Goal: Transaction & Acquisition: Register for event/course

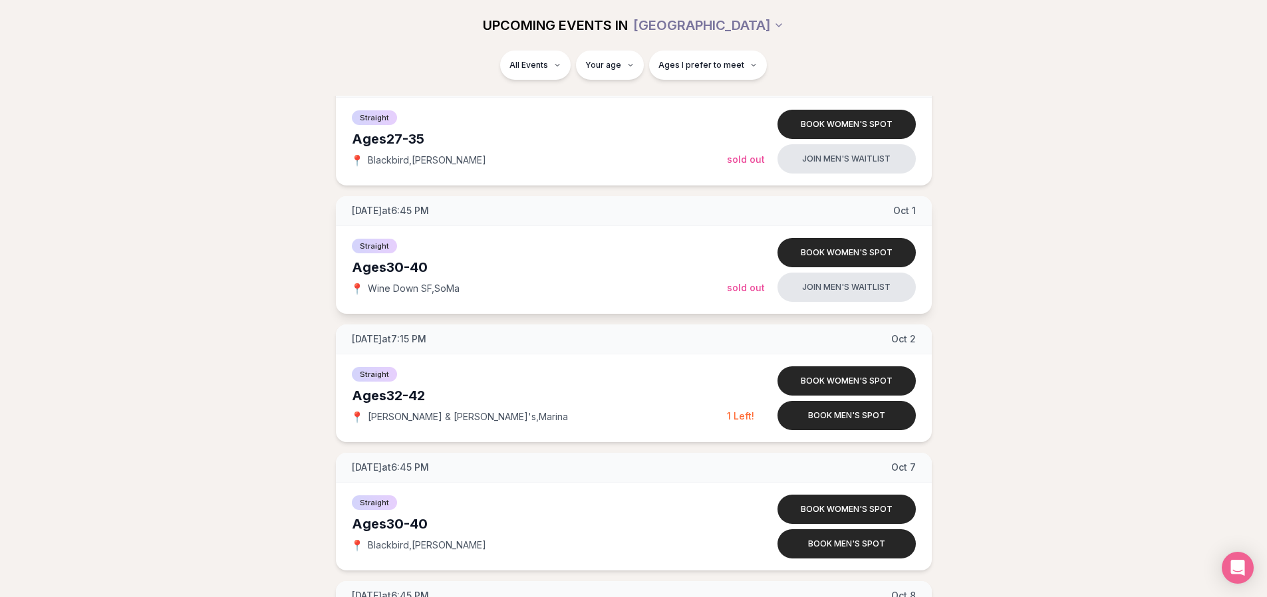
scroll to position [1131, 0]
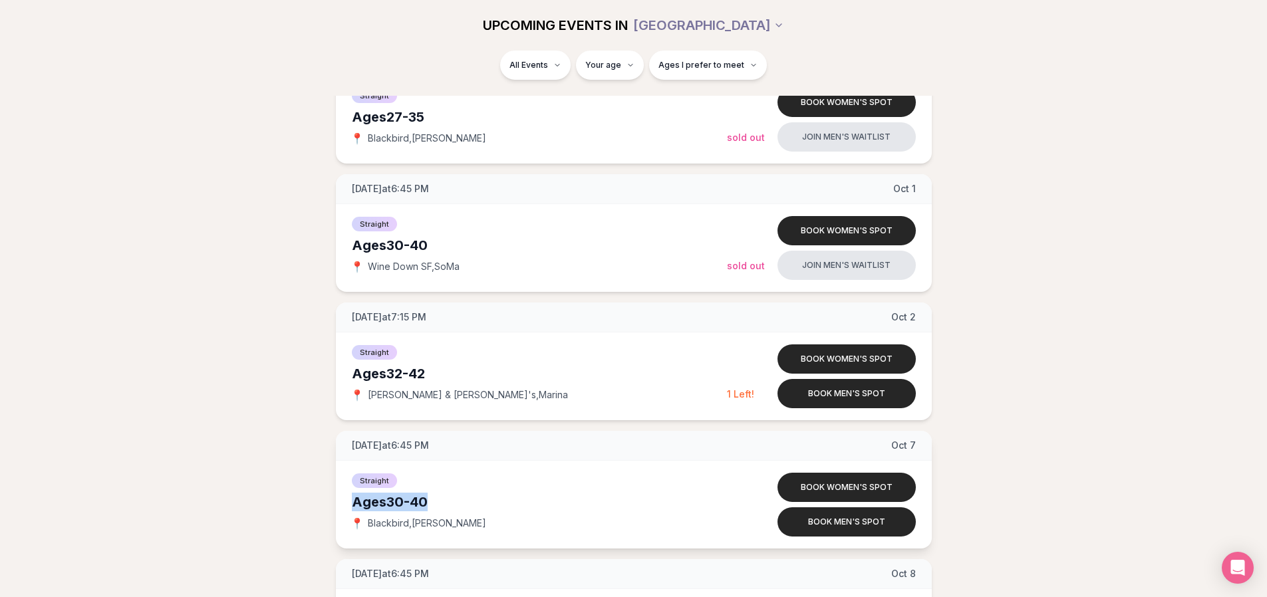
drag, startPoint x: 356, startPoint y: 497, endPoint x: 426, endPoint y: 495, distance: 70.5
click at [426, 495] on div "Straight Ages [DEMOGRAPHIC_DATA] 📍 Blackbird , [PERSON_NAME] Book women's spot …" at bounding box center [634, 505] width 596 height 88
click at [426, 495] on div "Ages [DEMOGRAPHIC_DATA]" at bounding box center [539, 502] width 375 height 19
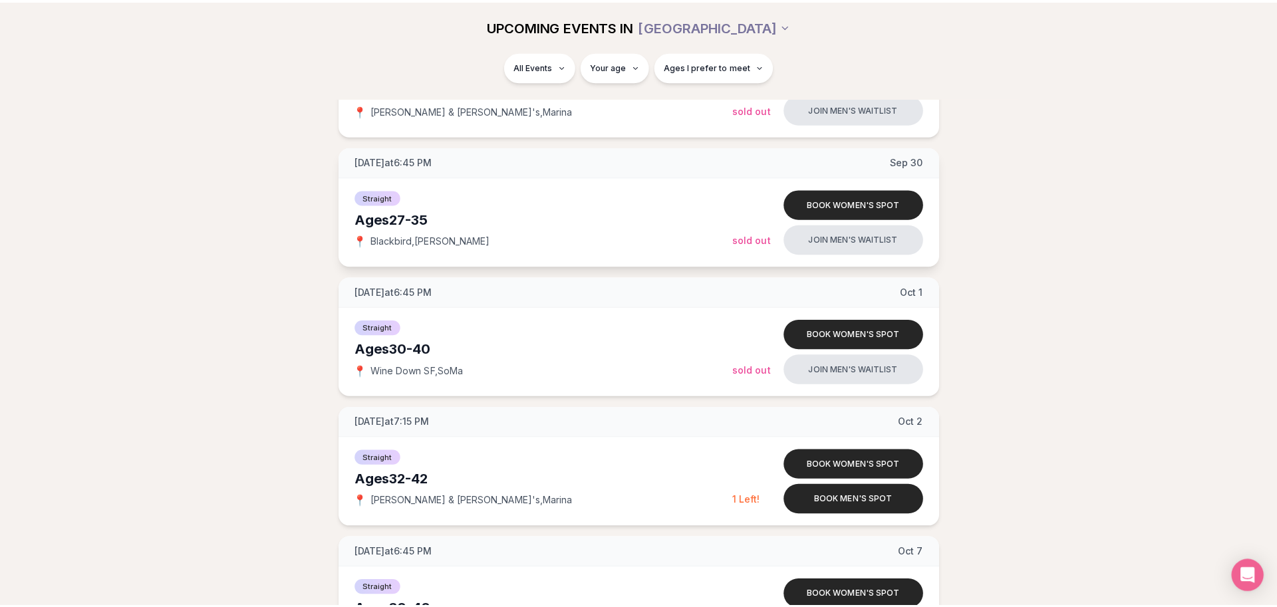
scroll to position [865, 0]
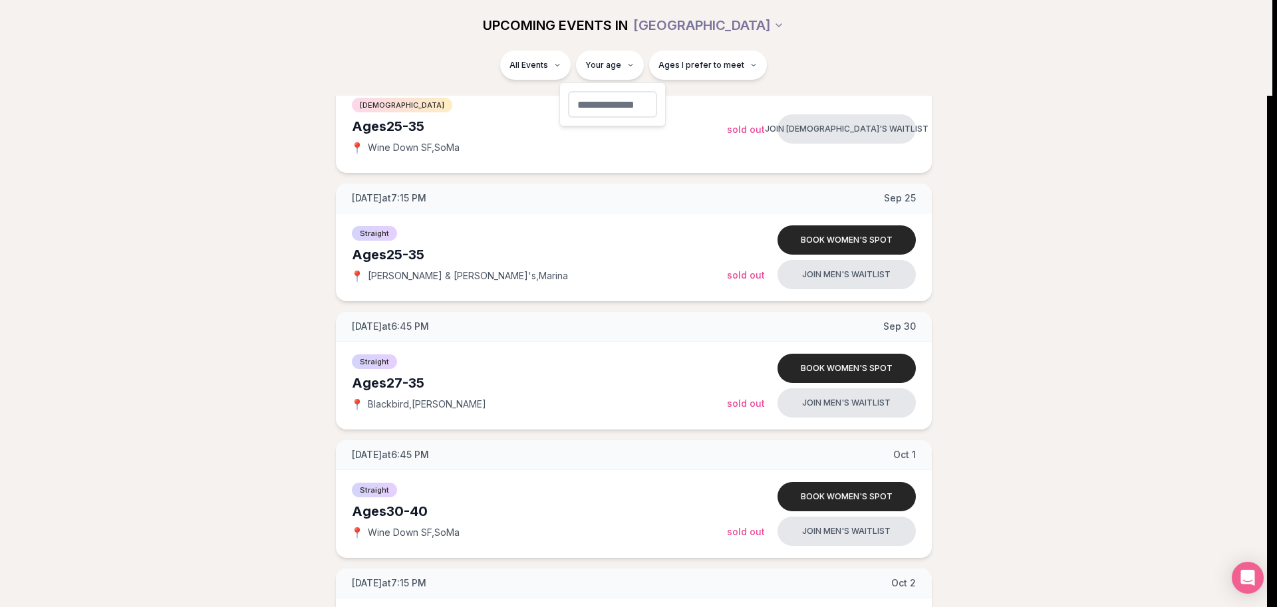
type input "**"
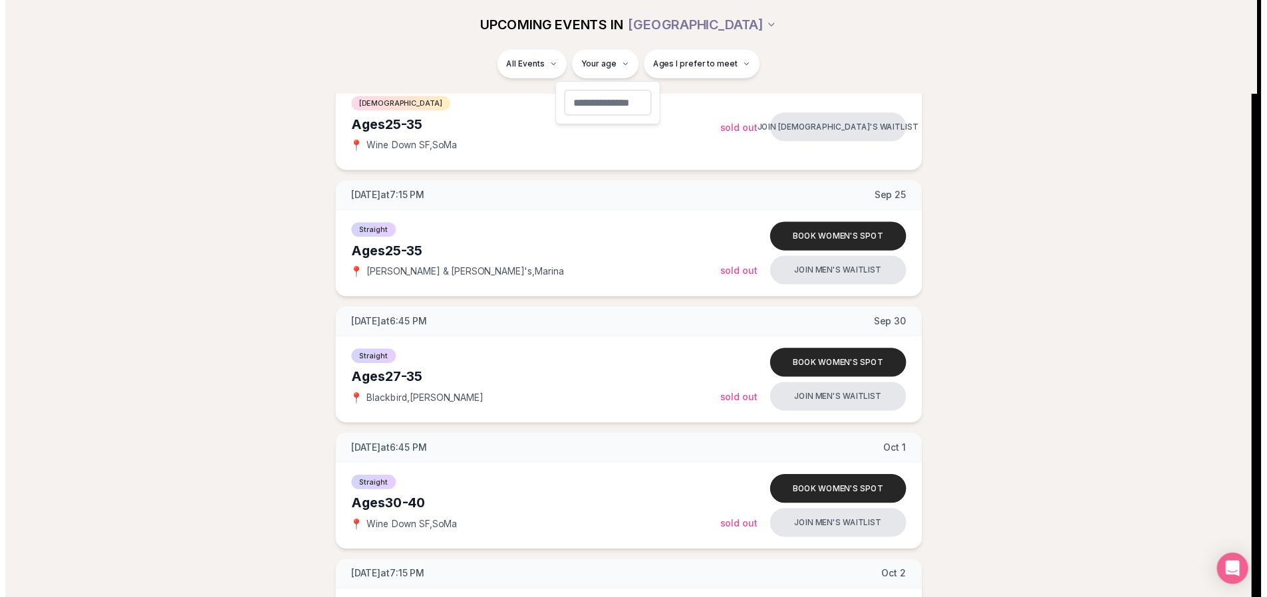
scroll to position [65, 0]
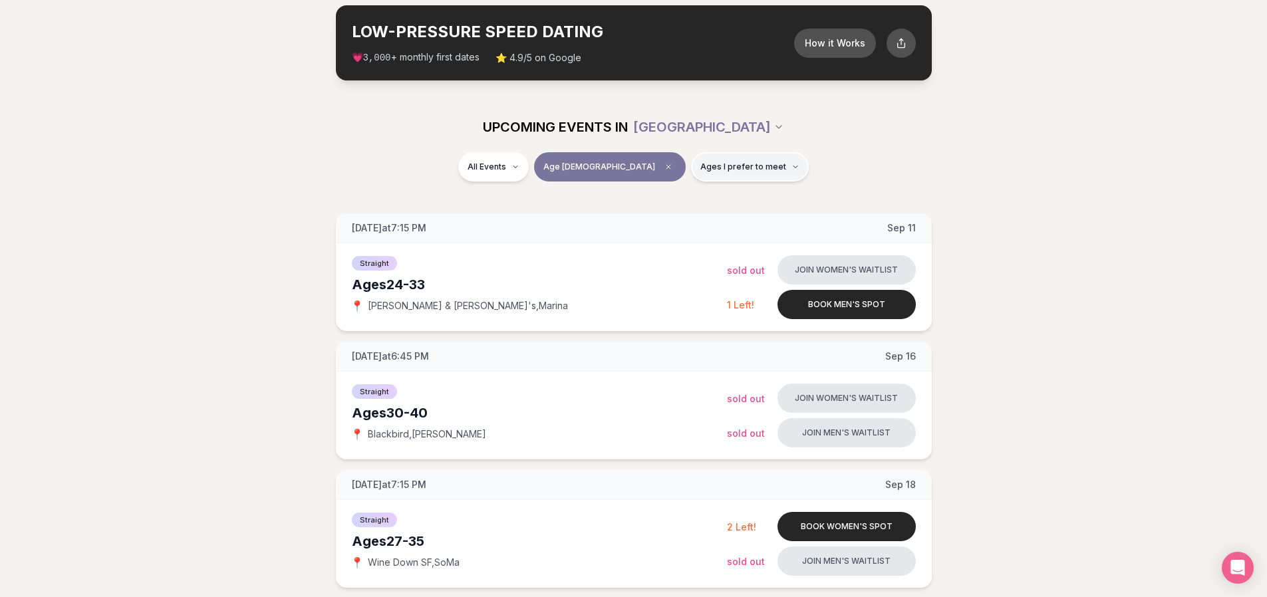
click at [706, 164] on span "Ages I prefer to meet" at bounding box center [743, 167] width 86 height 11
click at [672, 223] on span "Around my age" at bounding box center [701, 217] width 67 height 13
click at [660, 223] on button "Around my age" at bounding box center [654, 218] width 11 height 11
click at [672, 231] on span "Older than me" at bounding box center [699, 236] width 62 height 13
click at [660, 231] on button "Older than me" at bounding box center [654, 236] width 11 height 11
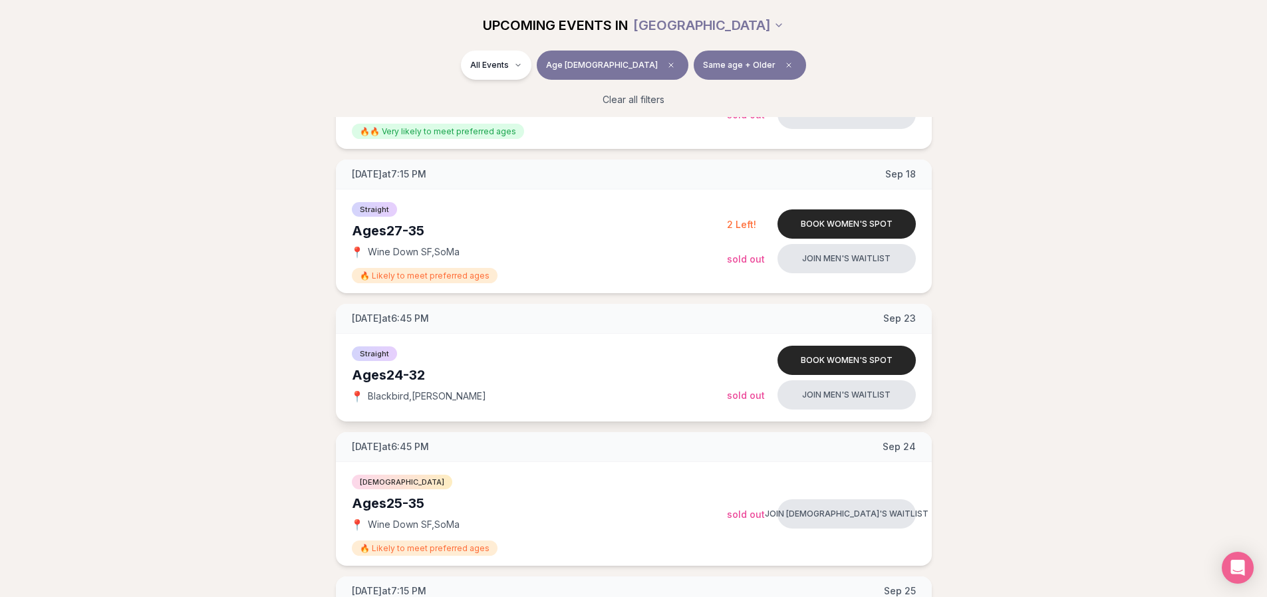
scroll to position [464, 0]
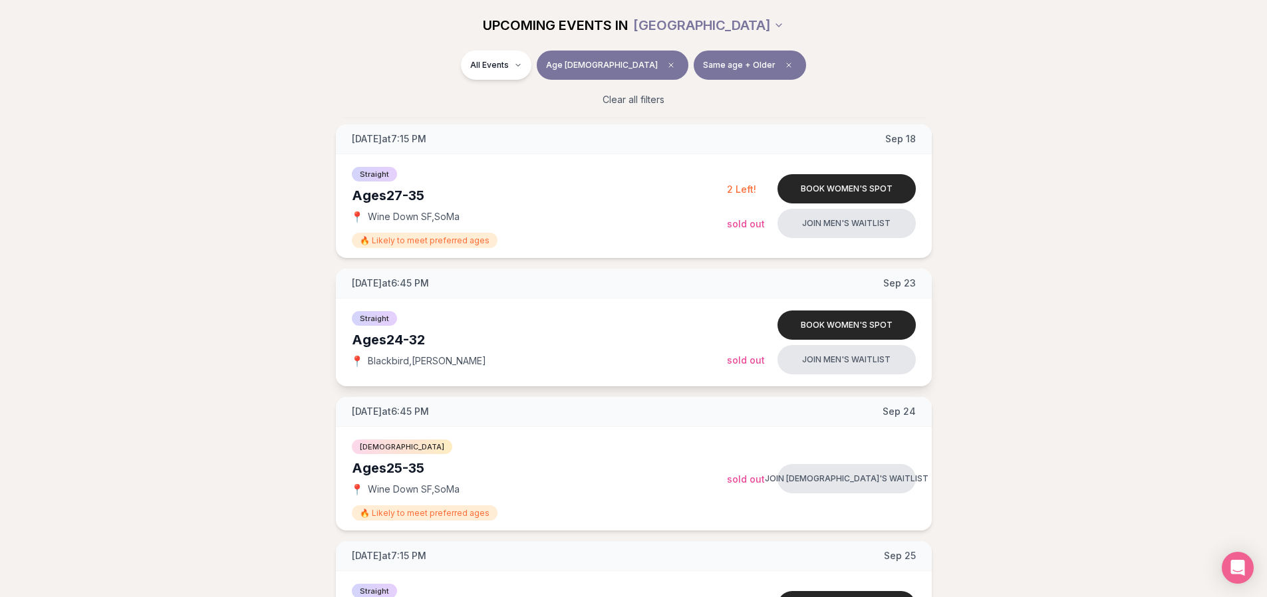
click at [442, 338] on div "Ages [DEMOGRAPHIC_DATA]" at bounding box center [539, 340] width 375 height 19
drag, startPoint x: 442, startPoint y: 338, endPoint x: 364, endPoint y: 342, distance: 77.2
click at [364, 342] on div "Ages [DEMOGRAPHIC_DATA]" at bounding box center [539, 340] width 375 height 19
click at [366, 344] on div "Ages [DEMOGRAPHIC_DATA]" at bounding box center [539, 340] width 375 height 19
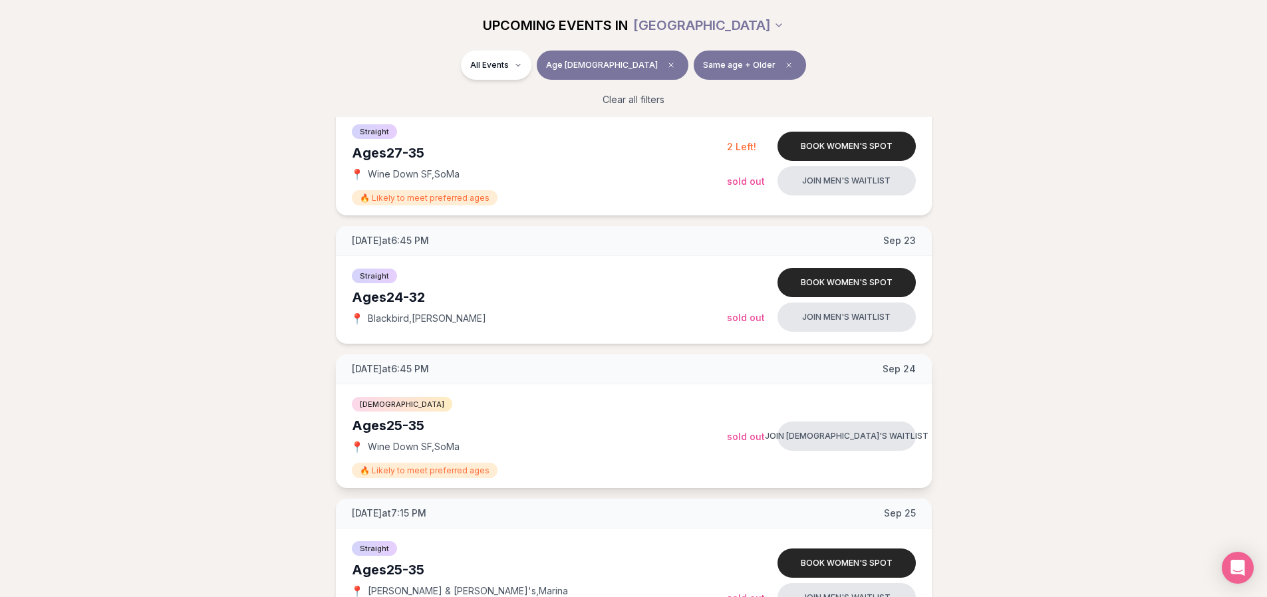
scroll to position [597, 0]
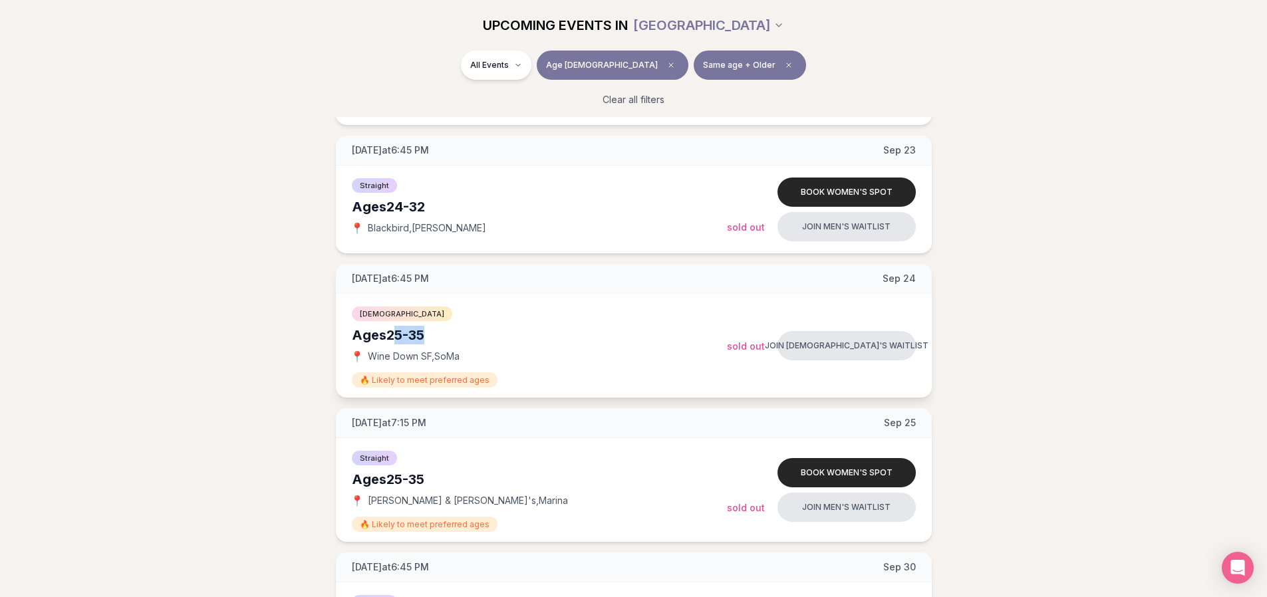
drag, startPoint x: 431, startPoint y: 335, endPoint x: 400, endPoint y: 342, distance: 31.5
click at [400, 342] on div "Ages [DEMOGRAPHIC_DATA]" at bounding box center [539, 335] width 375 height 19
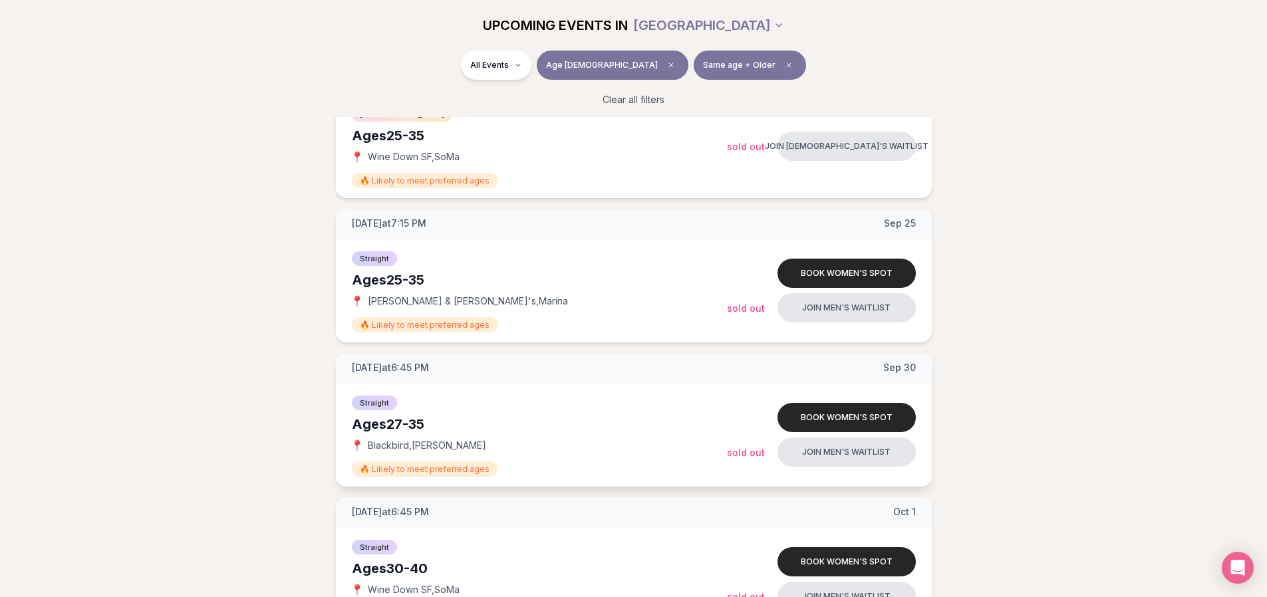
scroll to position [863, 0]
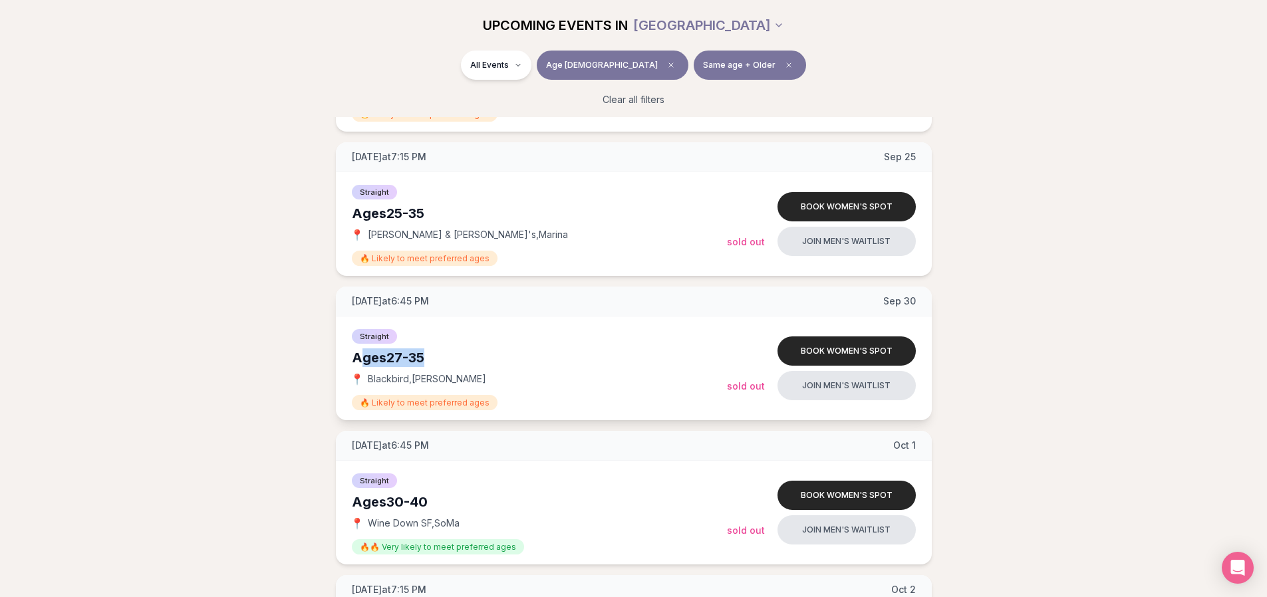
drag, startPoint x: 358, startPoint y: 360, endPoint x: 496, endPoint y: 362, distance: 138.3
click at [467, 362] on div "Ages [DEMOGRAPHIC_DATA]" at bounding box center [539, 357] width 375 height 19
click at [883, 356] on button "Book women's spot" at bounding box center [846, 350] width 138 height 29
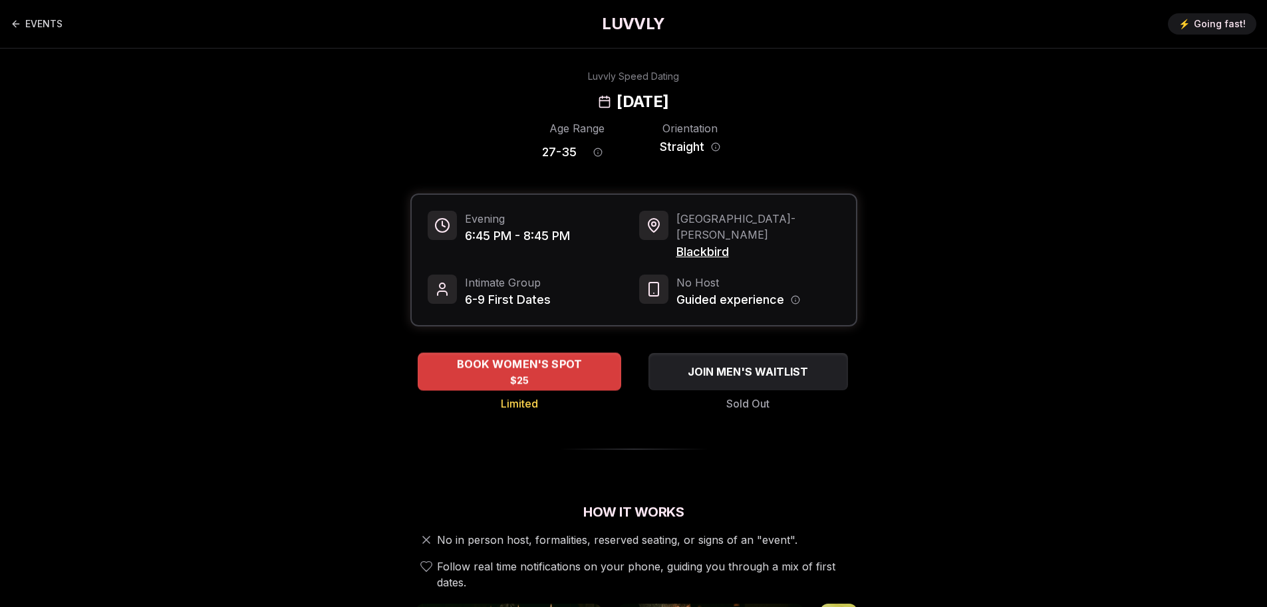
click at [583, 354] on div "BOOK WOMEN'S SPOT $25" at bounding box center [519, 371] width 203 height 37
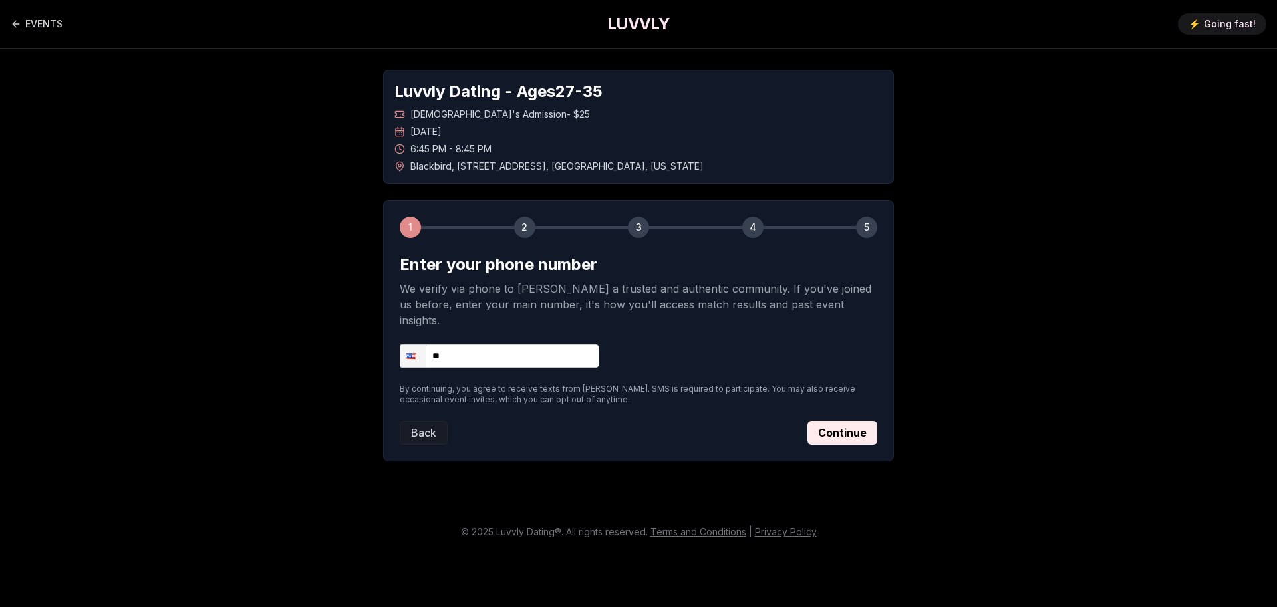
click at [553, 344] on input "**" at bounding box center [500, 355] width 200 height 23
type input "**********"
click at [853, 421] on button "Continue" at bounding box center [842, 433] width 70 height 24
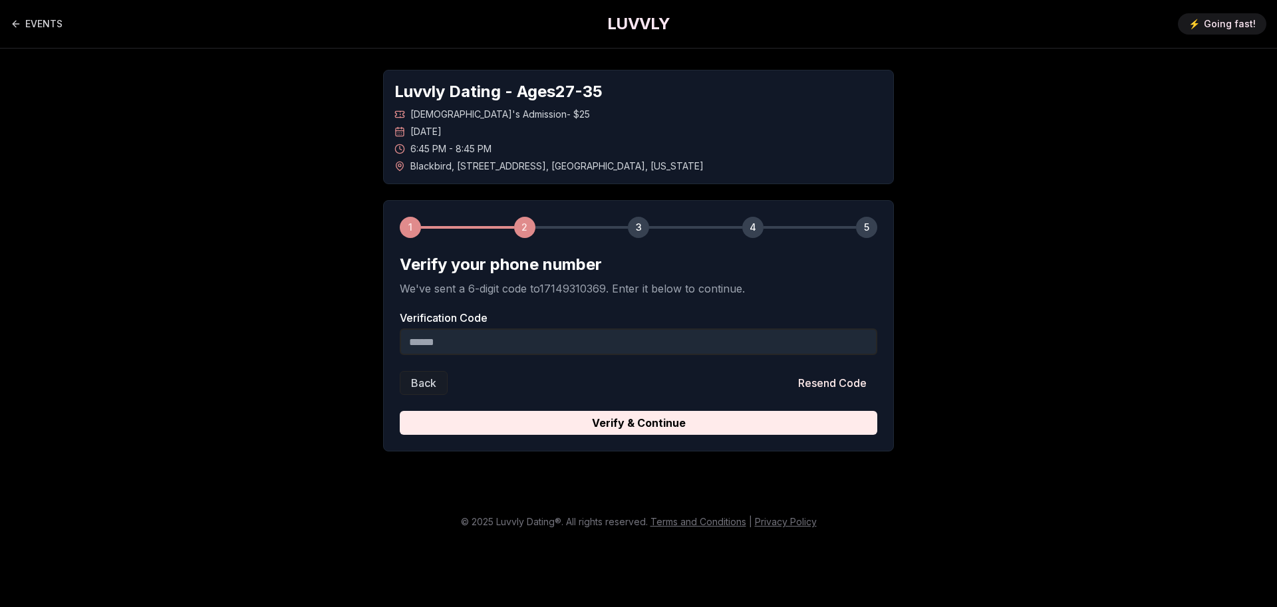
click at [543, 346] on input "Verification Code" at bounding box center [638, 342] width 477 height 27
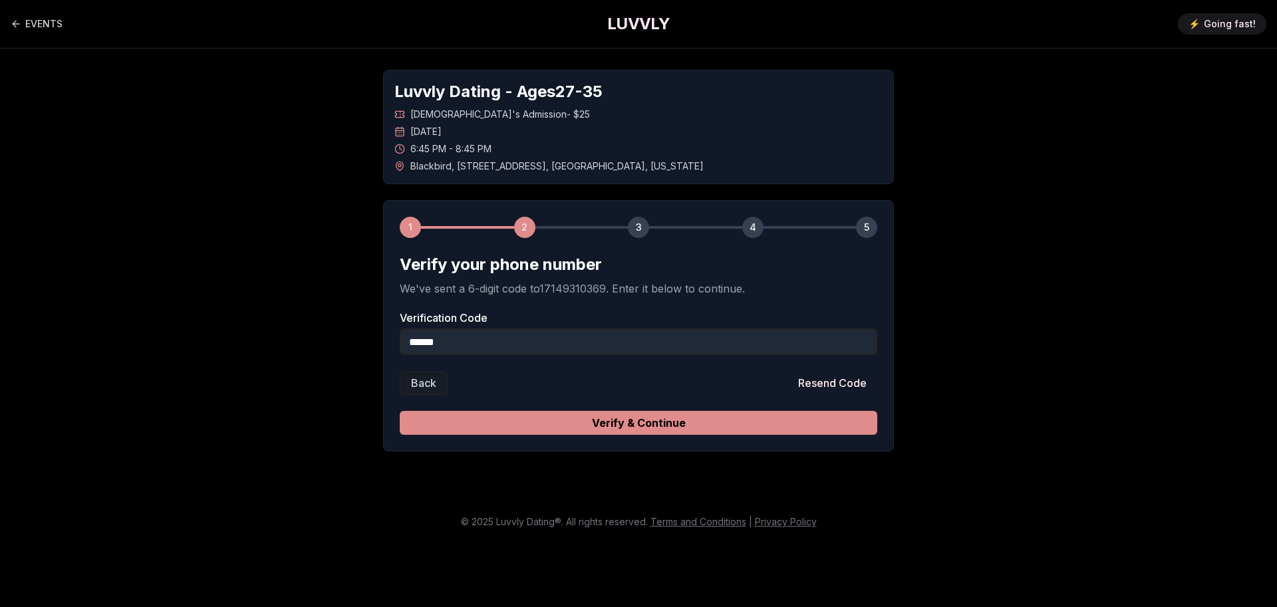
type input "******"
click at [597, 427] on button "Verify & Continue" at bounding box center [638, 423] width 477 height 24
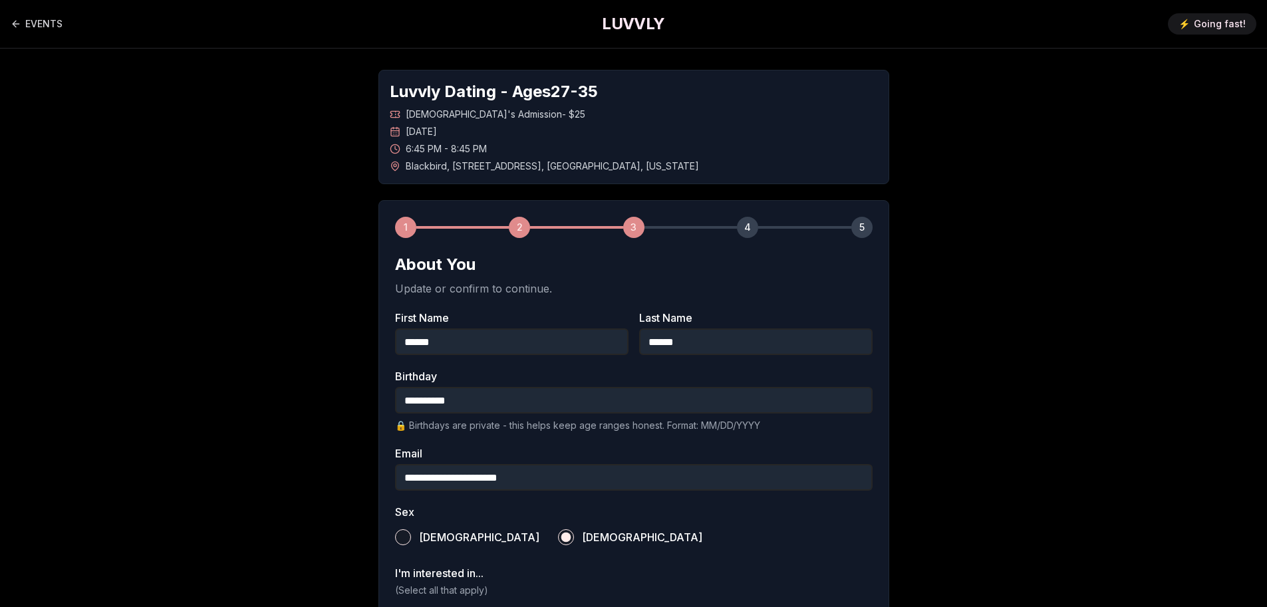
click at [456, 271] on h2 "About You" at bounding box center [633, 264] width 477 height 21
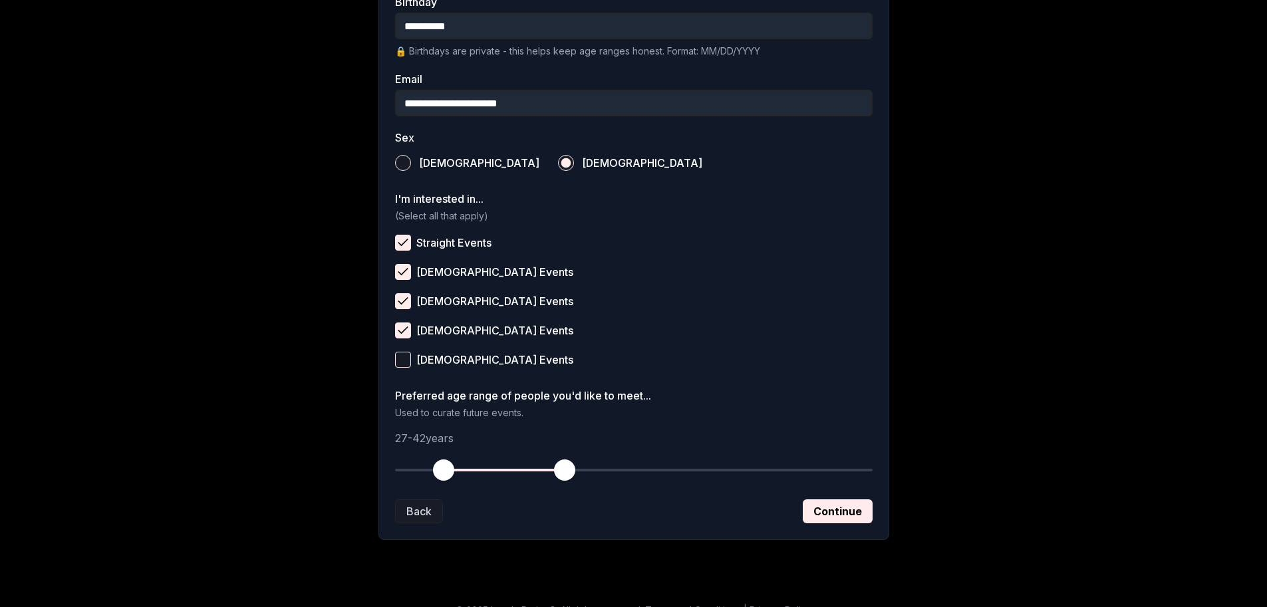
scroll to position [395, 0]
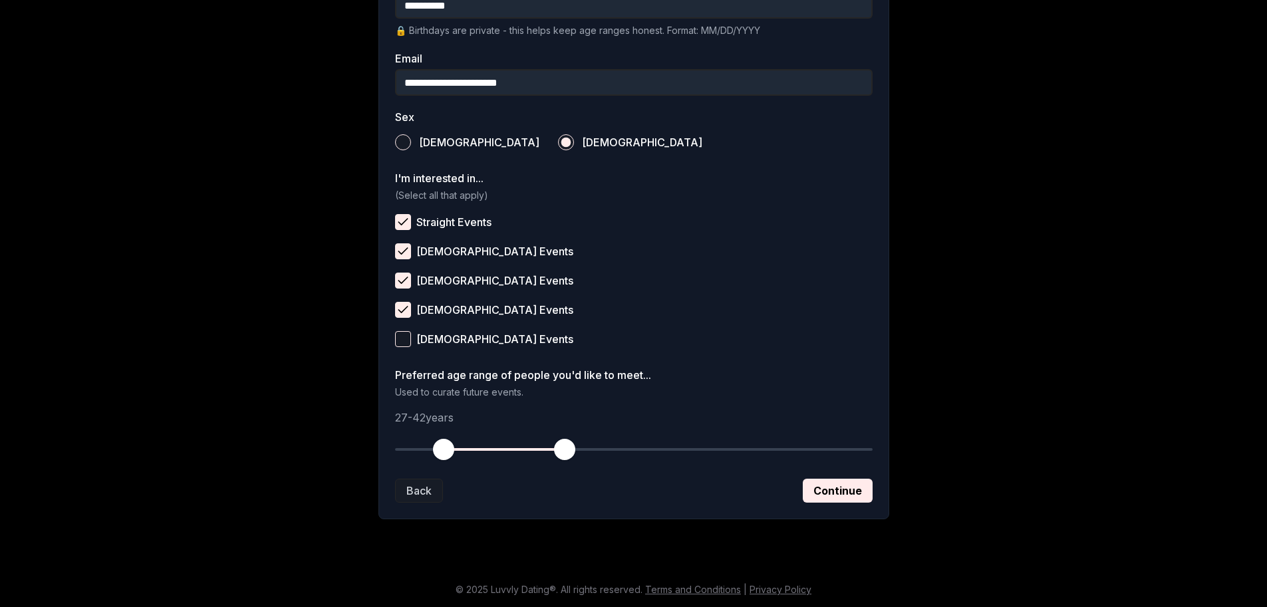
click at [441, 446] on span "button" at bounding box center [443, 449] width 21 height 21
click at [861, 487] on button "Continue" at bounding box center [838, 491] width 70 height 24
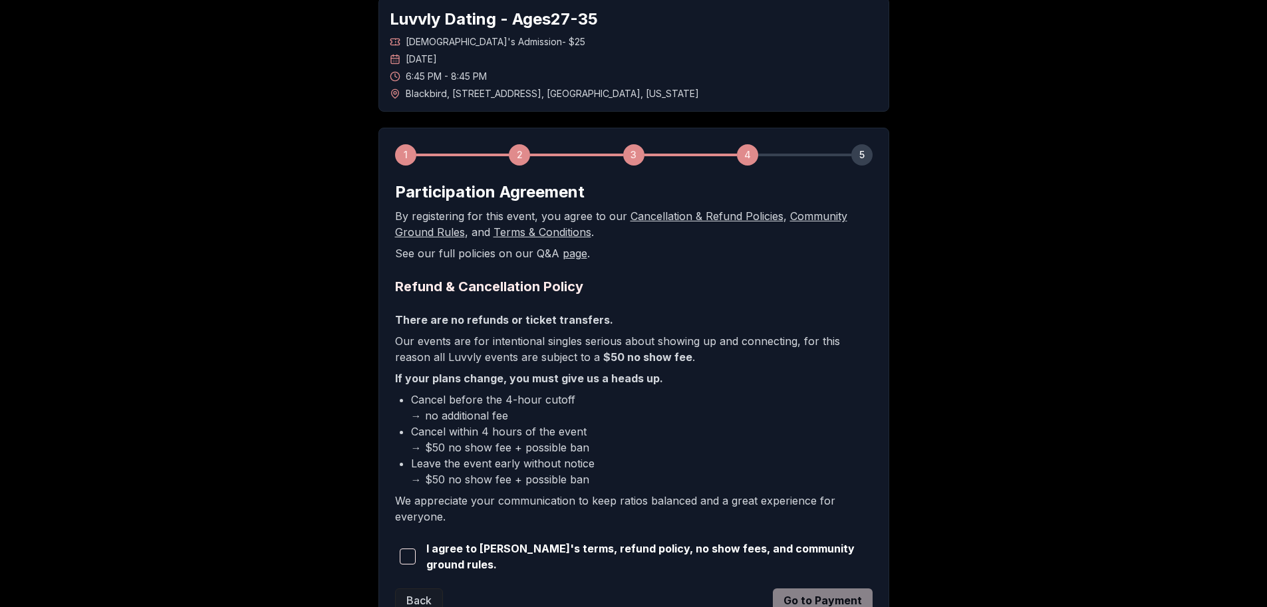
scroll to position [180, 0]
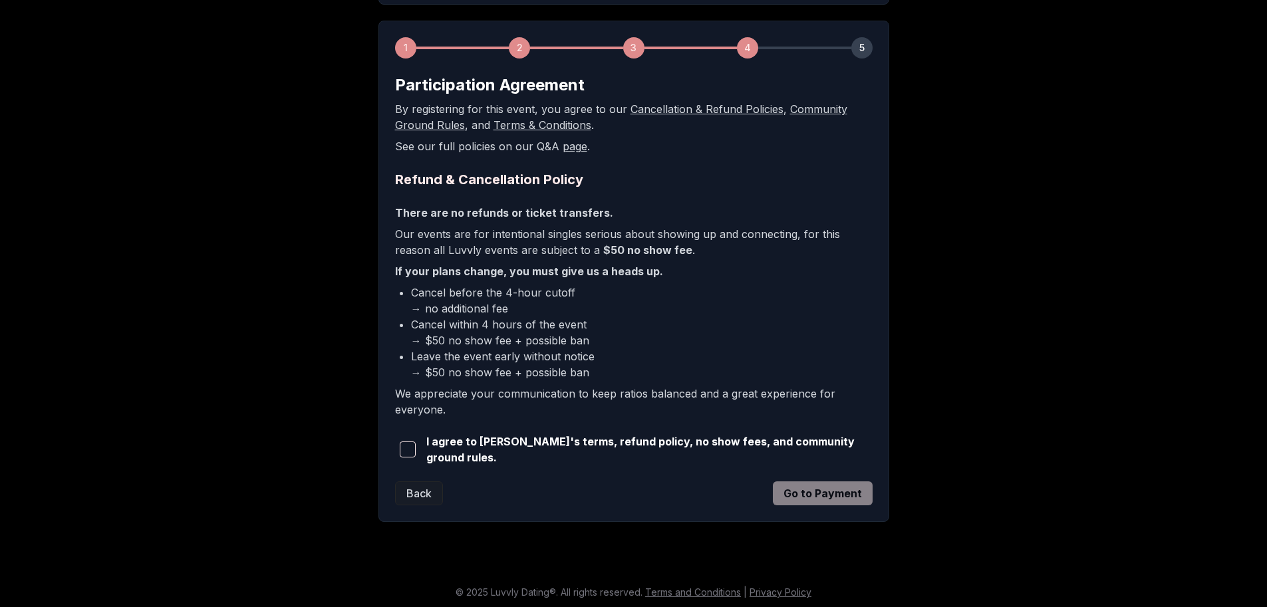
click at [413, 449] on span "button" at bounding box center [408, 450] width 16 height 16
drag, startPoint x: 452, startPoint y: 342, endPoint x: 506, endPoint y: 338, distance: 54.0
click at [506, 338] on li "Cancel within 4 hours of the event → $50 no show fee + possible ban" at bounding box center [642, 333] width 462 height 32
drag, startPoint x: 814, startPoint y: 489, endPoint x: 839, endPoint y: 485, distance: 24.8
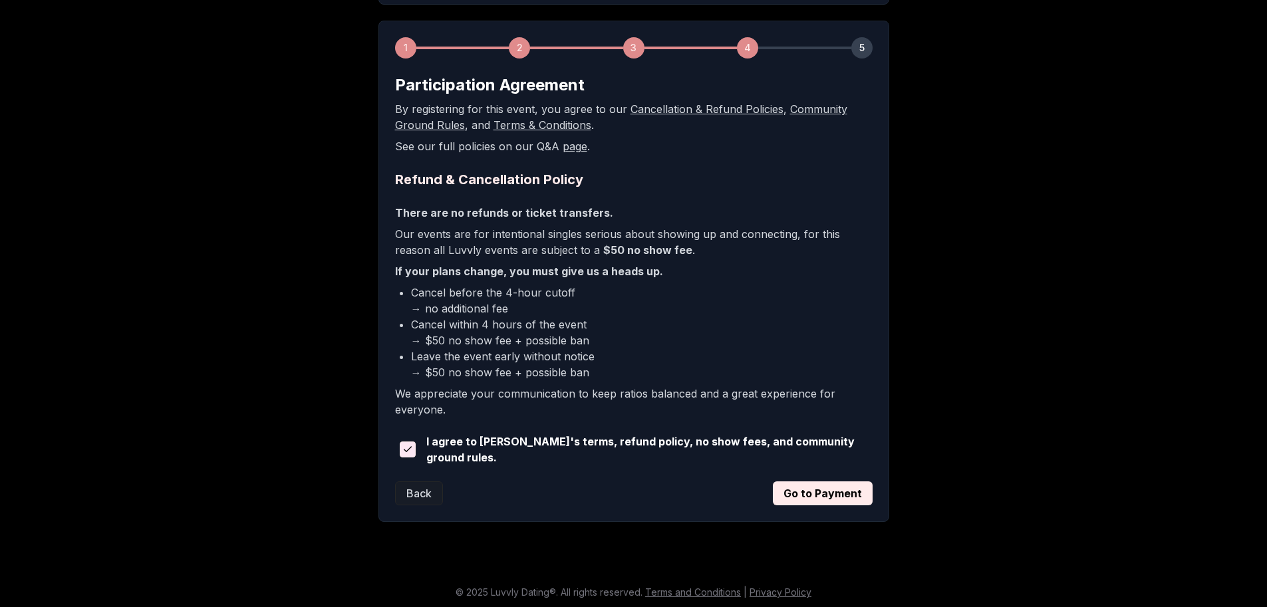
click at [815, 489] on button "Go to Payment" at bounding box center [823, 493] width 100 height 24
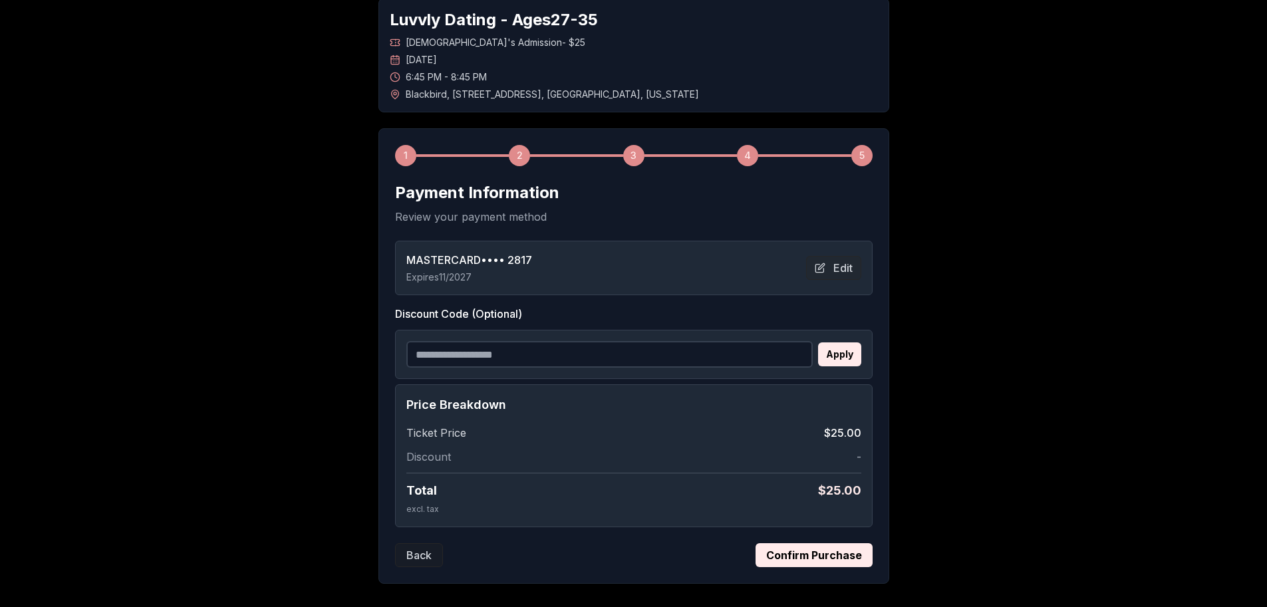
scroll to position [0, 0]
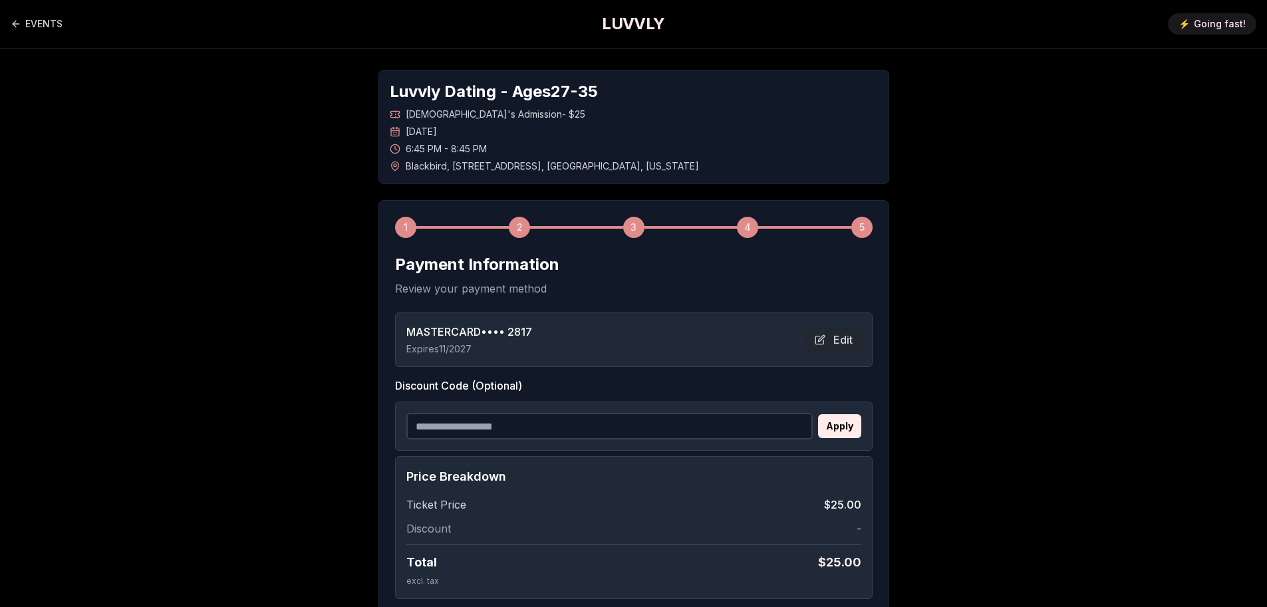
click at [572, 429] on input "Discount Code (Optional)" at bounding box center [609, 426] width 406 height 27
type input "**********"
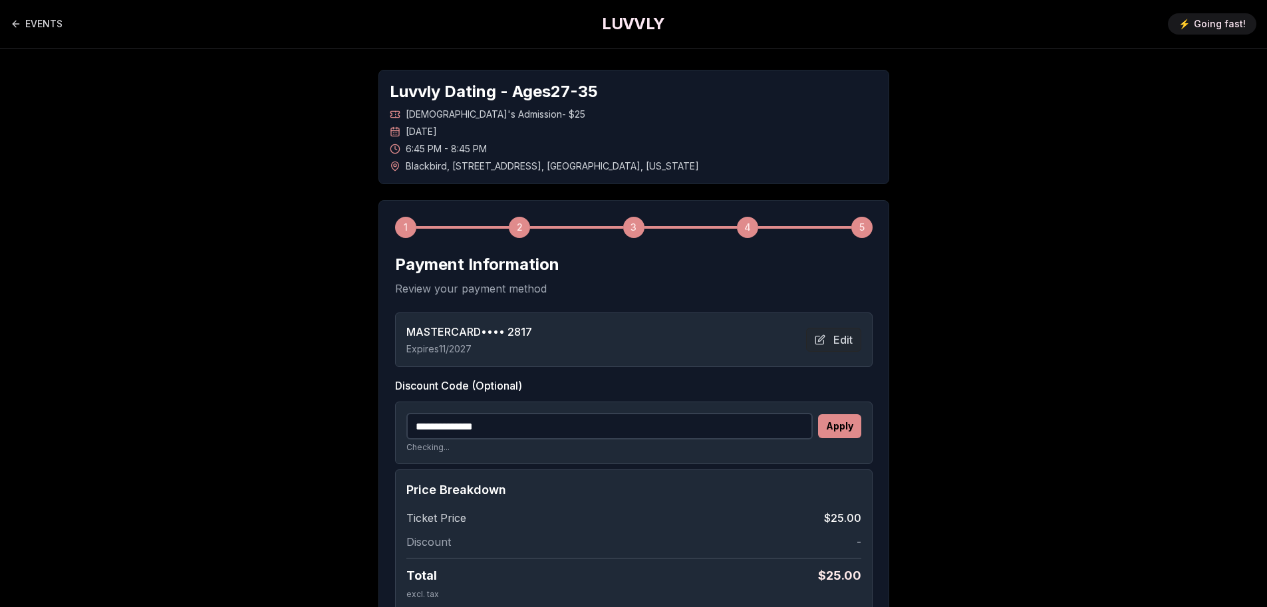
click at [851, 420] on button "Apply" at bounding box center [839, 426] width 43 height 24
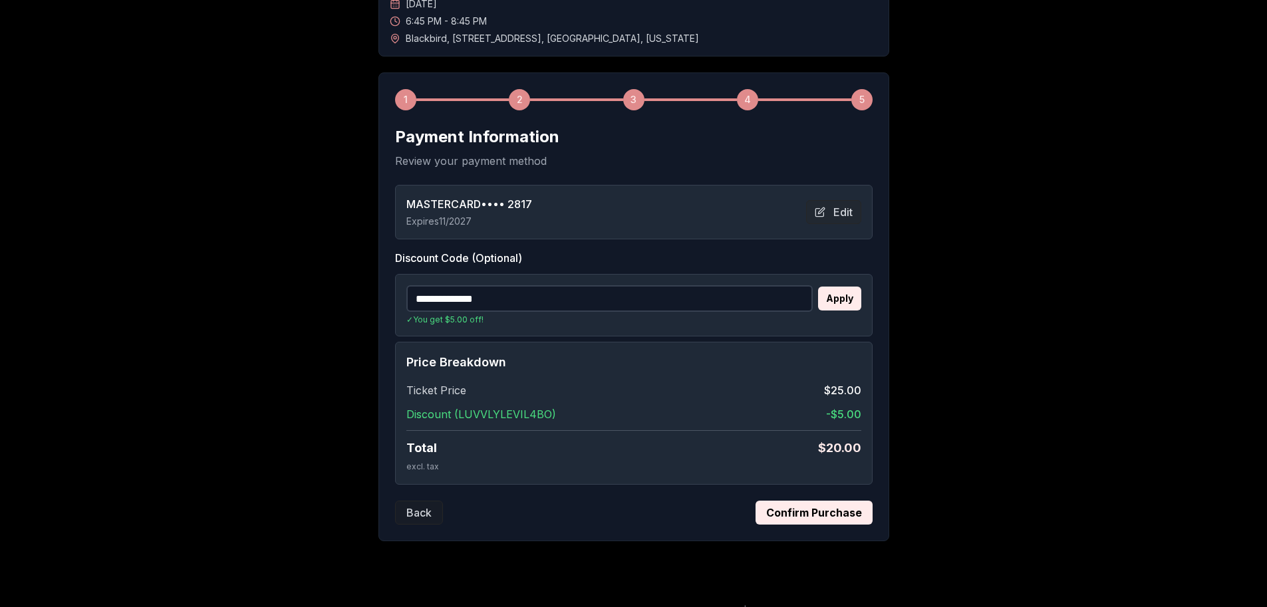
scroll to position [133, 0]
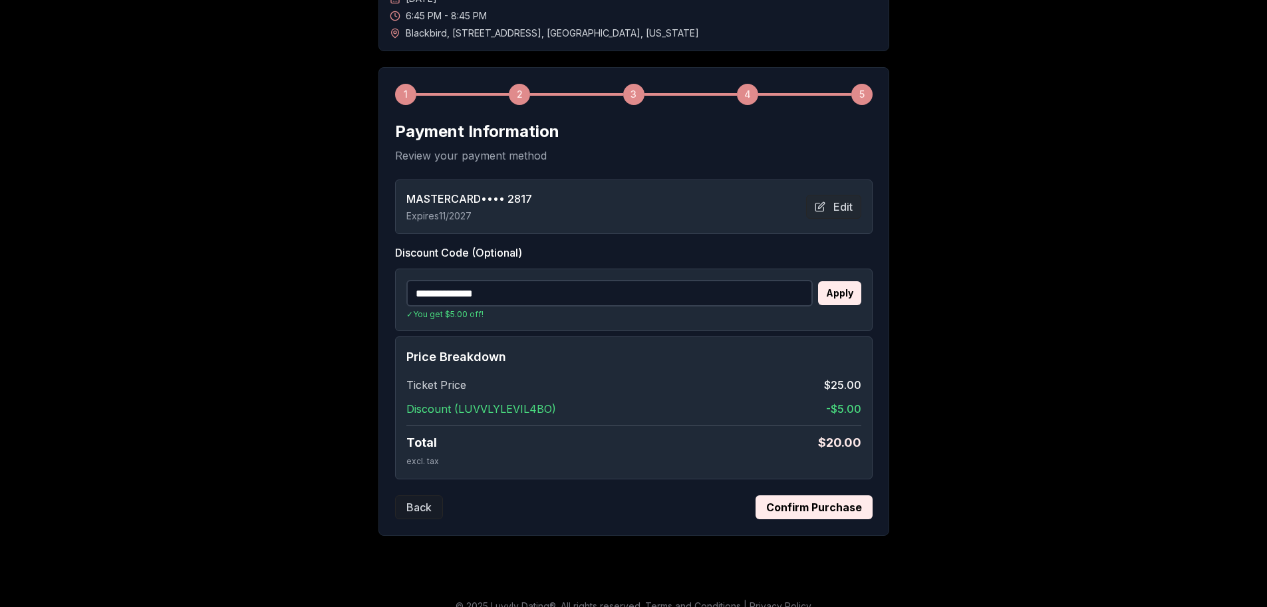
click at [844, 505] on button "Confirm Purchase" at bounding box center [813, 507] width 117 height 24
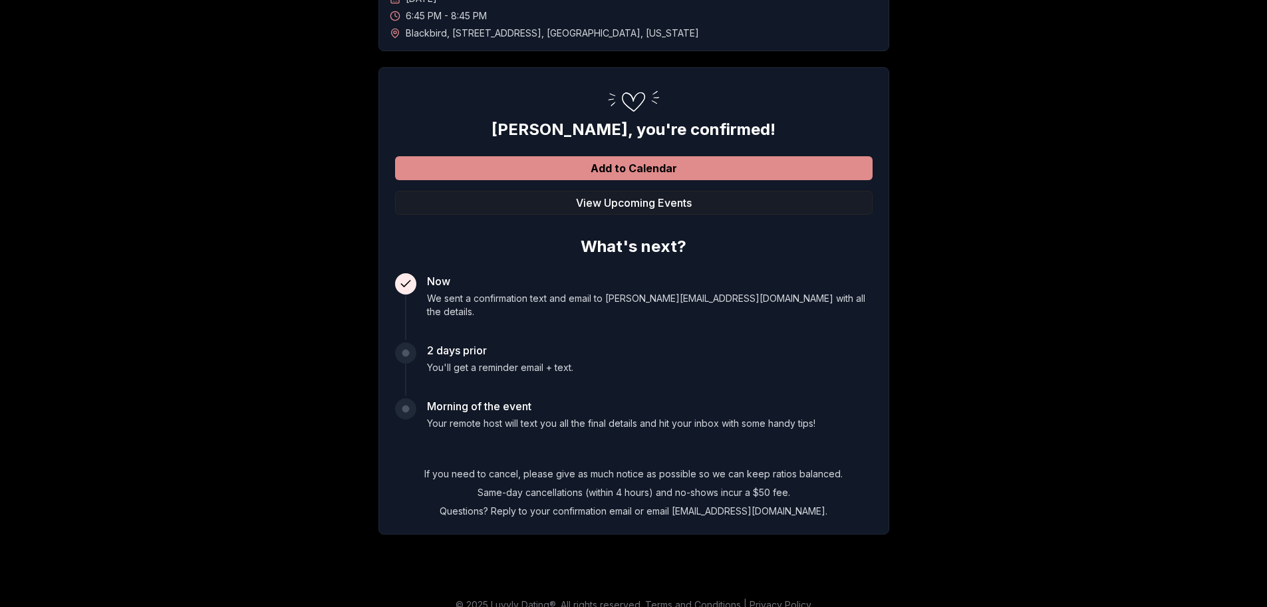
click at [692, 161] on button "Add to Calendar" at bounding box center [633, 168] width 477 height 24
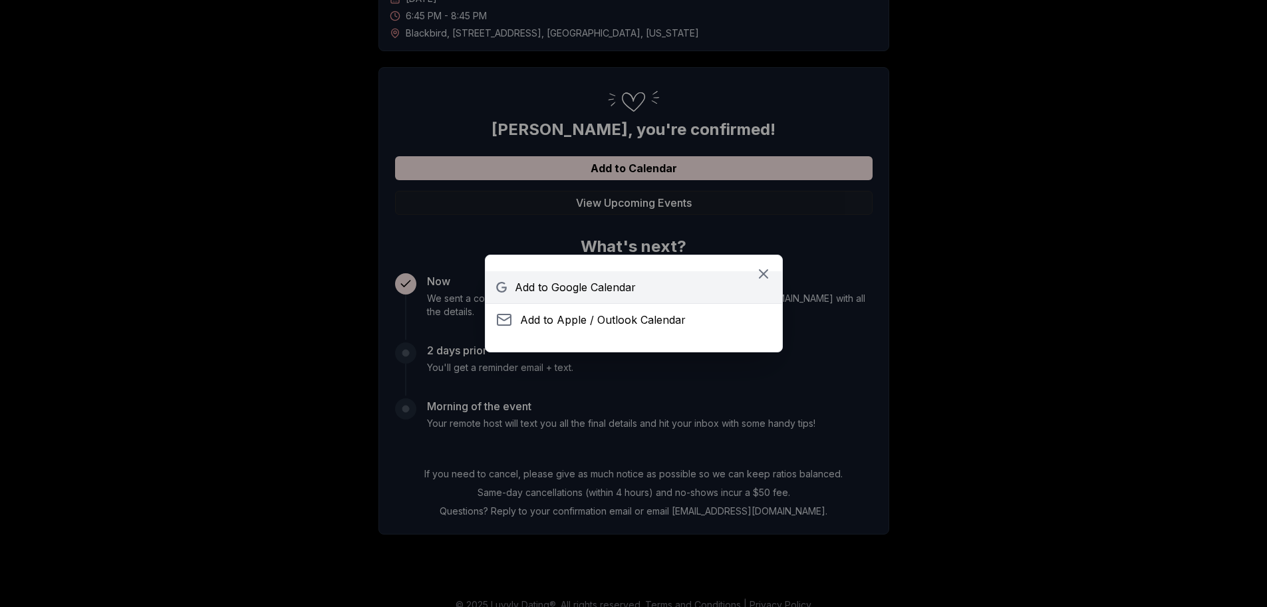
click at [648, 293] on link "Add to Google Calendar" at bounding box center [633, 287] width 297 height 32
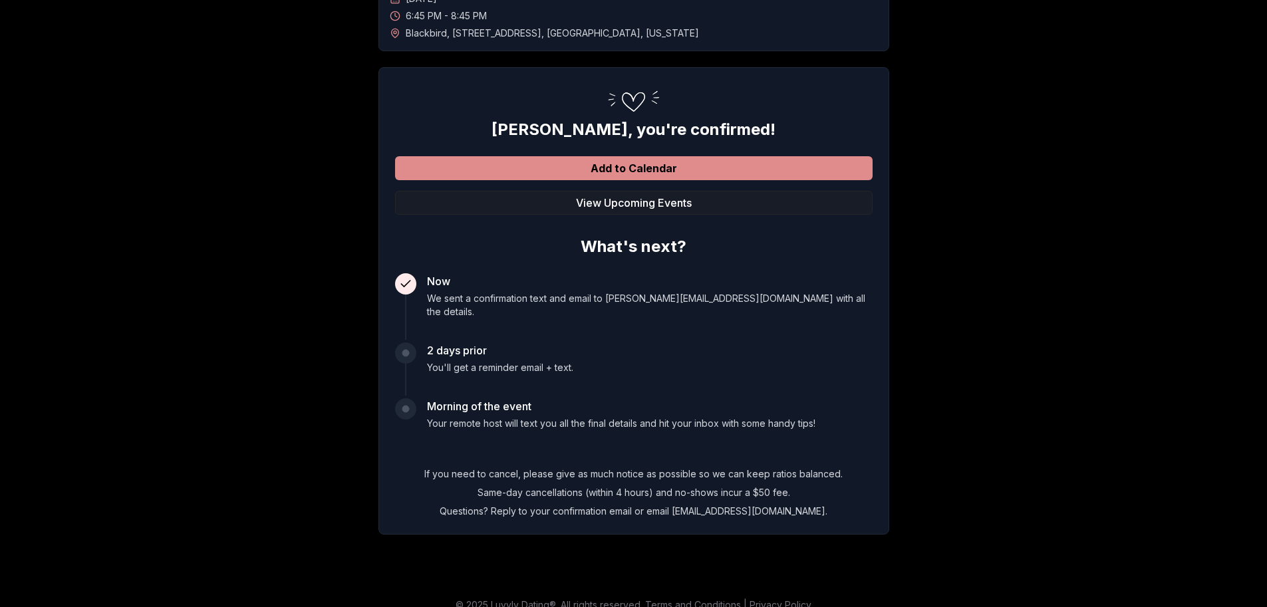
click at [599, 164] on button "Add to Calendar" at bounding box center [633, 168] width 477 height 24
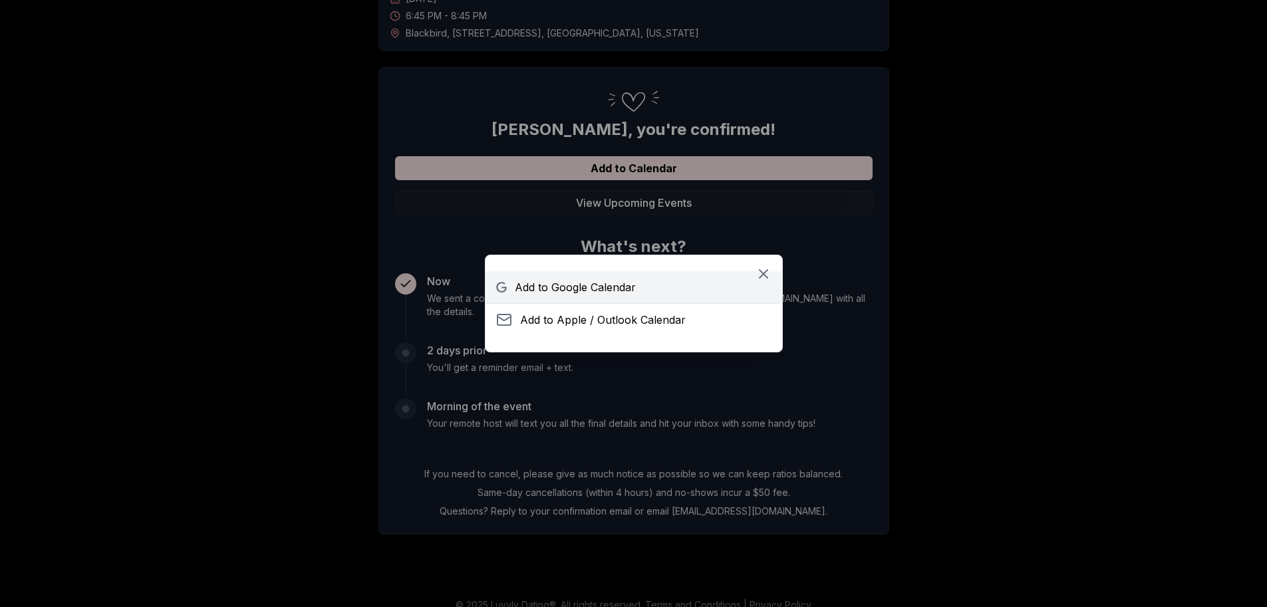
click at [657, 294] on link "Add to Google Calendar" at bounding box center [633, 287] width 297 height 32
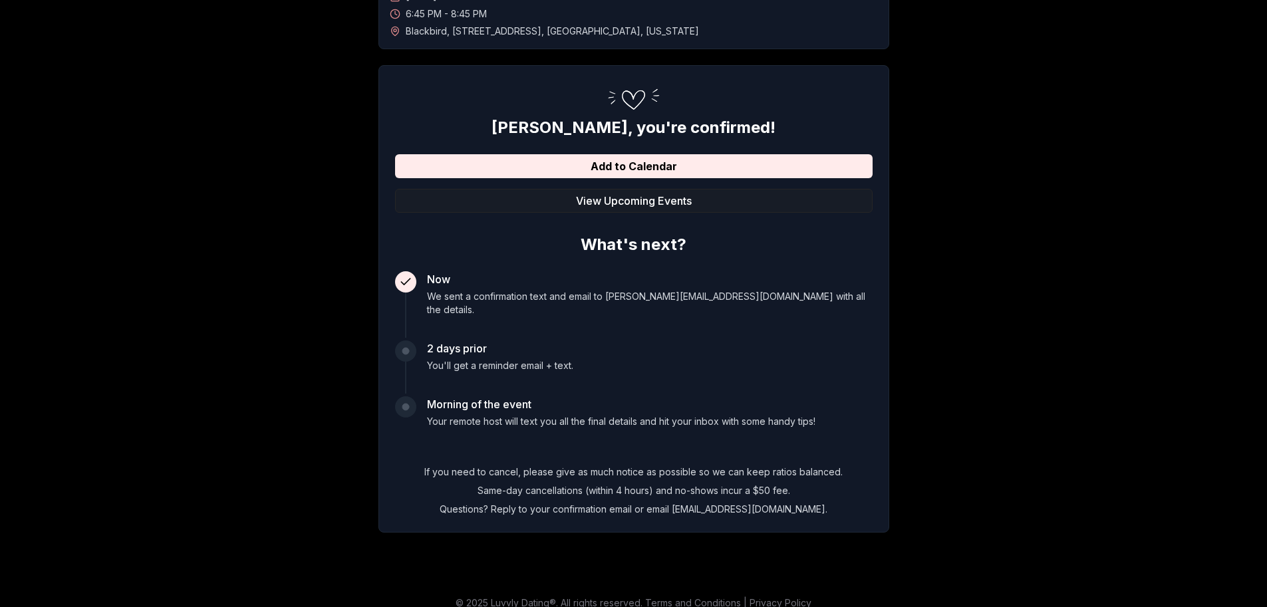
scroll to position [0, 0]
